Goal: Task Accomplishment & Management: Use online tool/utility

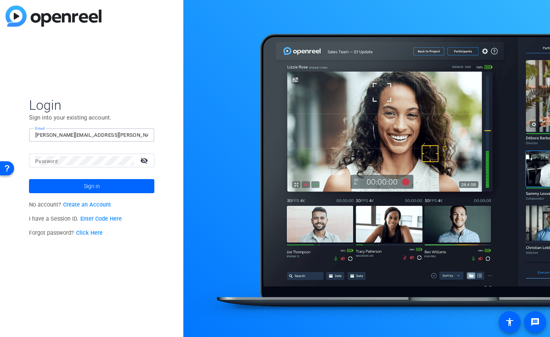
type input "[PERSON_NAME][EMAIL_ADDRESS][PERSON_NAME][DOMAIN_NAME]"
click at [149, 163] on mat-icon "visibility_off" at bounding box center [145, 160] width 19 height 11
click at [112, 183] on span at bounding box center [91, 186] width 125 height 19
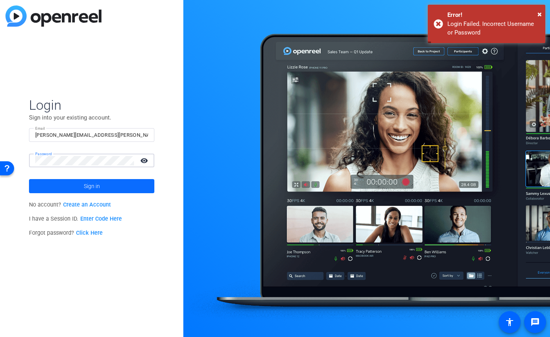
click at [108, 183] on span at bounding box center [91, 186] width 125 height 19
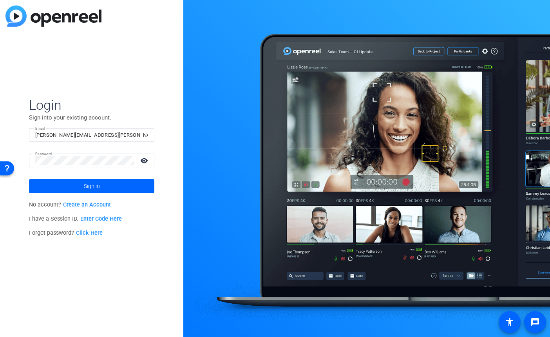
click at [118, 188] on span at bounding box center [91, 186] width 125 height 19
click at [92, 186] on button "Sign in" at bounding box center [91, 186] width 125 height 14
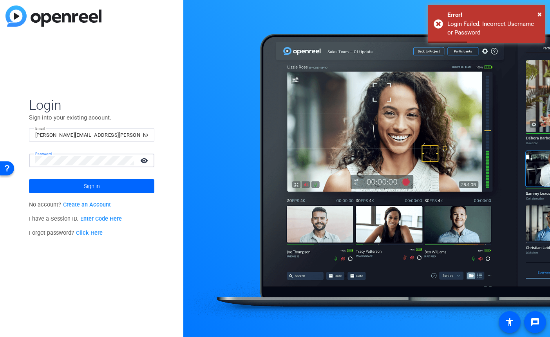
click at [92, 186] on button "Sign in" at bounding box center [91, 186] width 125 height 14
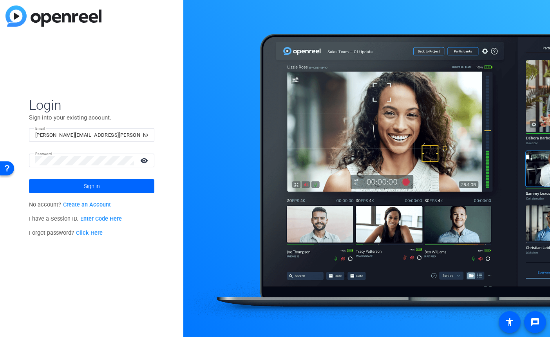
click at [86, 232] on link "Click Here" at bounding box center [89, 233] width 27 height 7
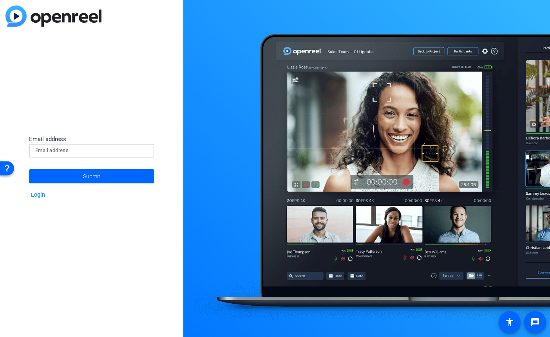
click at [89, 152] on input at bounding box center [91, 150] width 113 height 9
type input "chris.bohorquez@jpmorgan.com"
click at [87, 177] on span "Submit" at bounding box center [91, 177] width 17 height 20
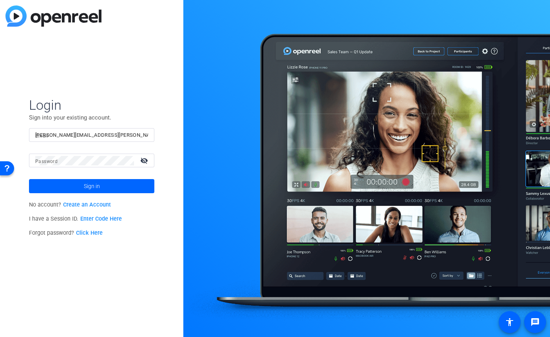
type input "chris.bohorquez@jpmorgan.com"
click at [142, 162] on mat-icon "visibility_off" at bounding box center [145, 160] width 19 height 11
click at [132, 185] on span at bounding box center [91, 186] width 125 height 19
click at [93, 188] on span "Sign in" at bounding box center [92, 186] width 16 height 20
click at [125, 189] on span at bounding box center [91, 186] width 125 height 19
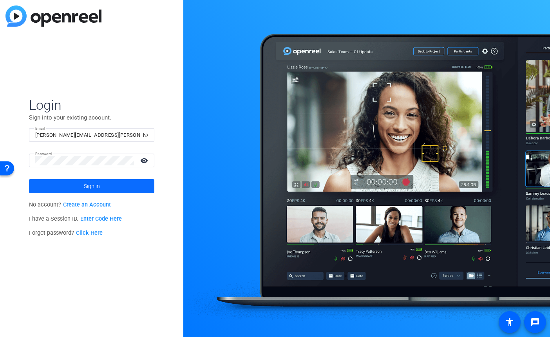
click at [103, 187] on span at bounding box center [91, 186] width 125 height 19
click at [116, 185] on span at bounding box center [91, 186] width 125 height 19
click at [132, 186] on span at bounding box center [91, 186] width 125 height 19
click at [134, 189] on span at bounding box center [91, 186] width 125 height 19
click at [164, 120] on div "Login Sign into your existing account. Email chris.bohorquez@jpmorgan.com Passw…" at bounding box center [91, 168] width 183 height 337
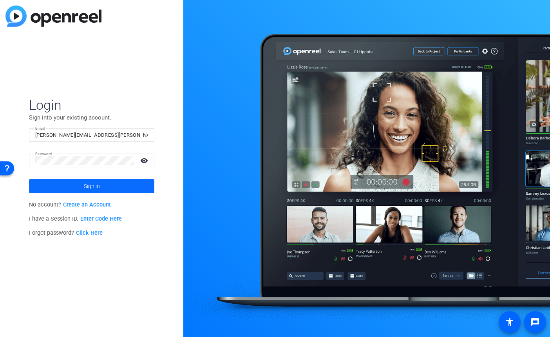
click at [140, 187] on span at bounding box center [91, 186] width 125 height 19
click at [161, 181] on div "Login Sign into your existing account. Email chris.bohorquez@jpmorgan.com Passw…" at bounding box center [91, 168] width 183 height 337
click at [122, 187] on span at bounding box center [91, 186] width 125 height 19
click at [162, 96] on div "Login Sign into your existing account. Email chris.bohorquez@jpmorgan.com Passw…" at bounding box center [91, 168] width 183 height 337
click at [112, 190] on span at bounding box center [91, 186] width 125 height 19
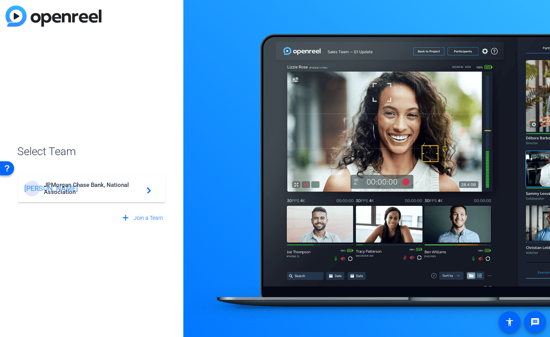
click at [121, 187] on span "JPMorgan Chase Bank, National Association" at bounding box center [93, 188] width 98 height 14
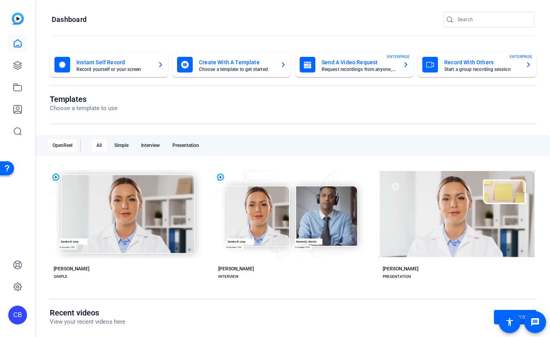
click at [479, 67] on mat-card-subtitle "Start a group recording session" at bounding box center [481, 69] width 75 height 5
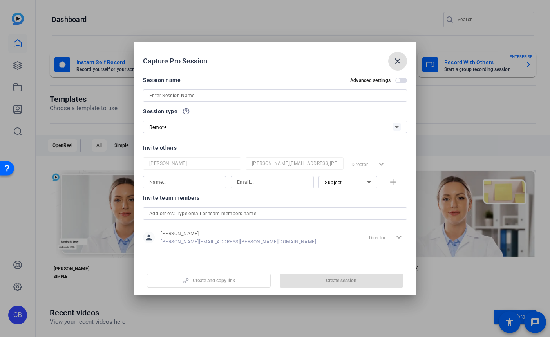
click at [253, 94] on input at bounding box center [275, 95] width 252 height 9
click at [240, 95] on input at bounding box center [275, 95] width 252 height 9
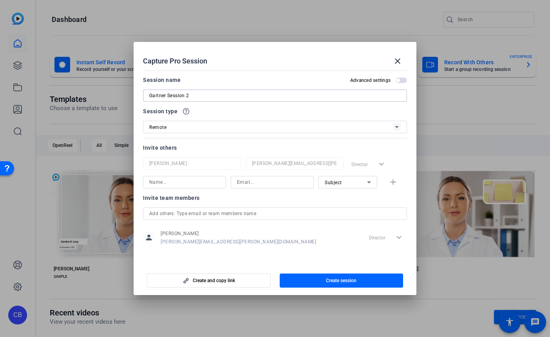
type input "Gartner Session 2"
click at [187, 180] on input "A" at bounding box center [184, 182] width 71 height 9
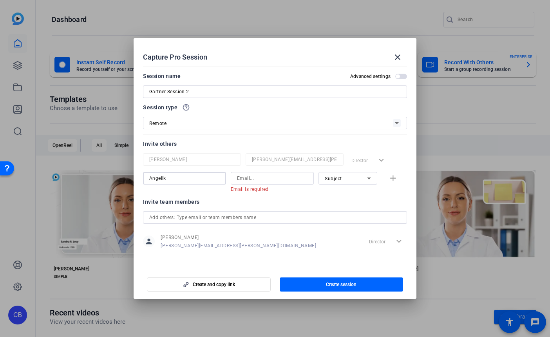
click at [184, 180] on input "Angelik" at bounding box center [184, 178] width 71 height 9
type input "Angelika"
click at [260, 177] on input at bounding box center [272, 178] width 71 height 9
click at [269, 177] on input at bounding box center [272, 178] width 71 height 9
click at [246, 141] on div "Invite others" at bounding box center [275, 143] width 264 height 9
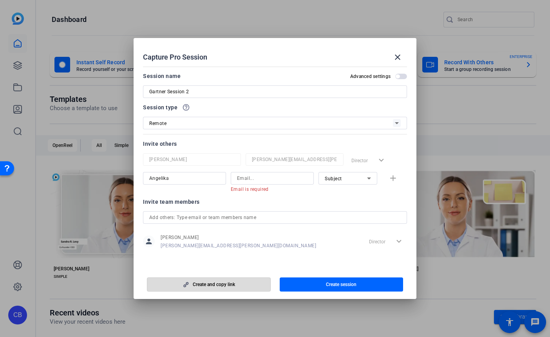
click at [238, 285] on span "button" at bounding box center [208, 284] width 123 height 19
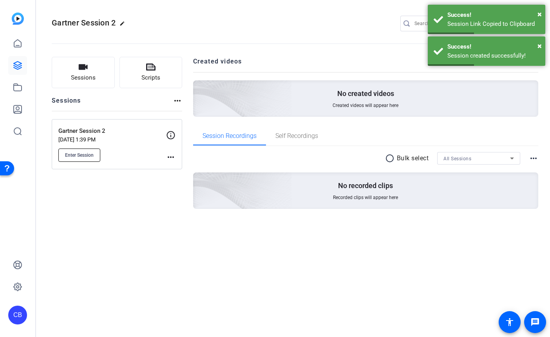
click at [76, 155] on span "Enter Session" at bounding box center [79, 155] width 29 height 6
